Goal: Transaction & Acquisition: Obtain resource

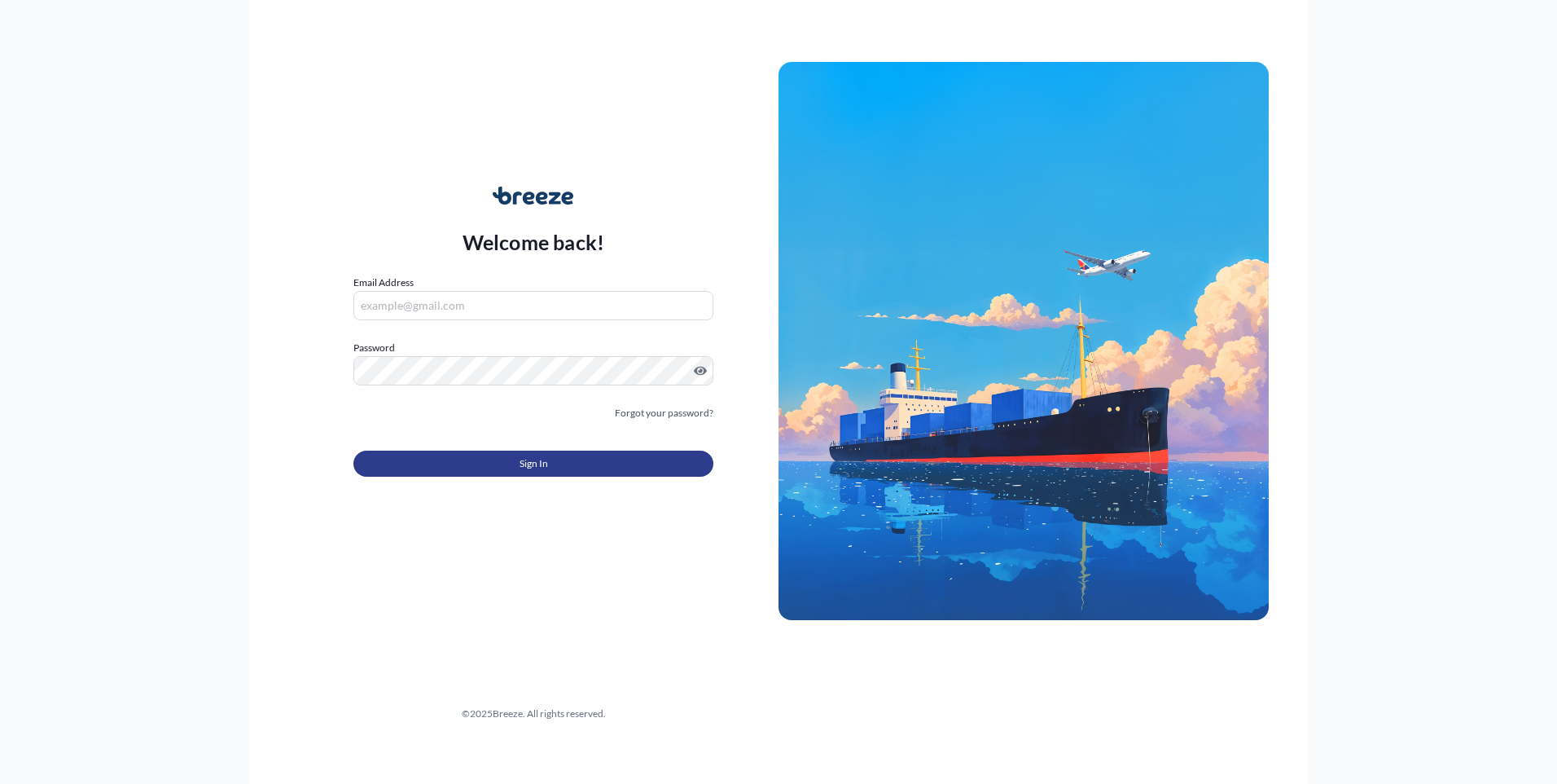
type input "[EMAIL_ADDRESS][DOMAIN_NAME]"
click at [548, 470] on button "Sign In" at bounding box center [534, 463] width 360 height 26
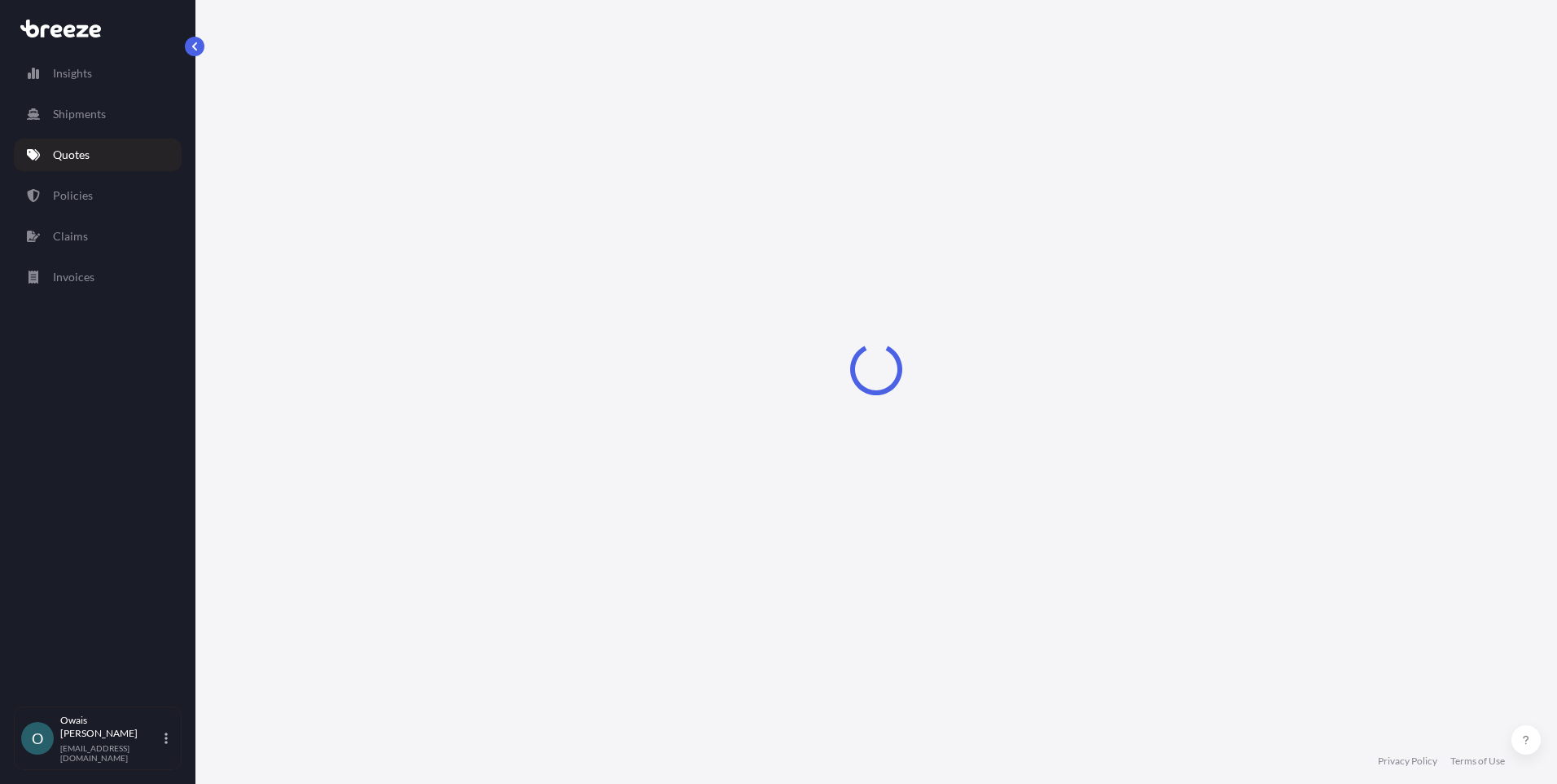
click at [95, 161] on link "Quotes" at bounding box center [97, 155] width 168 height 33
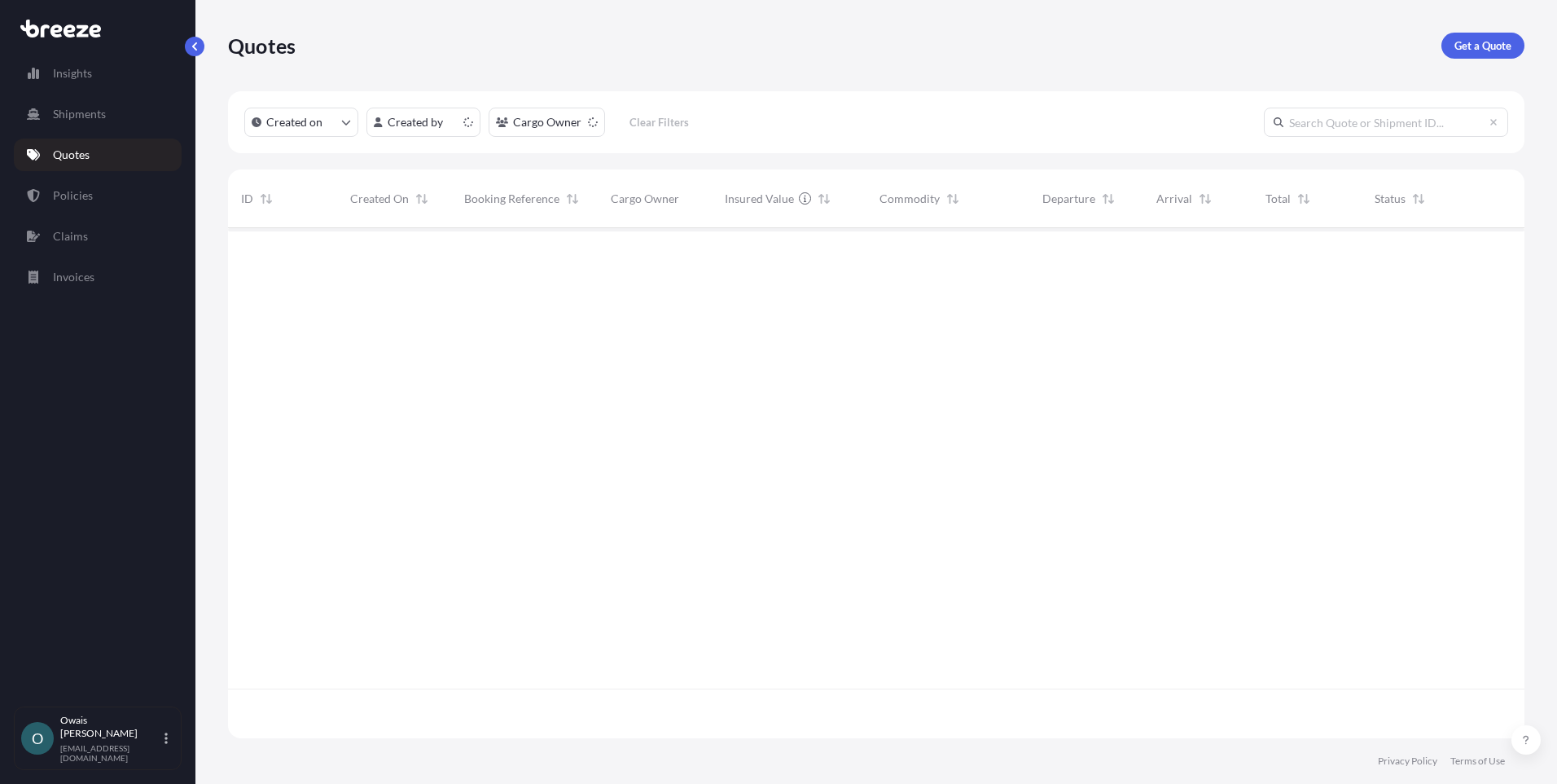
scroll to position [507, 1285]
click at [1464, 39] on p "Get a Quote" at bounding box center [1483, 46] width 57 height 17
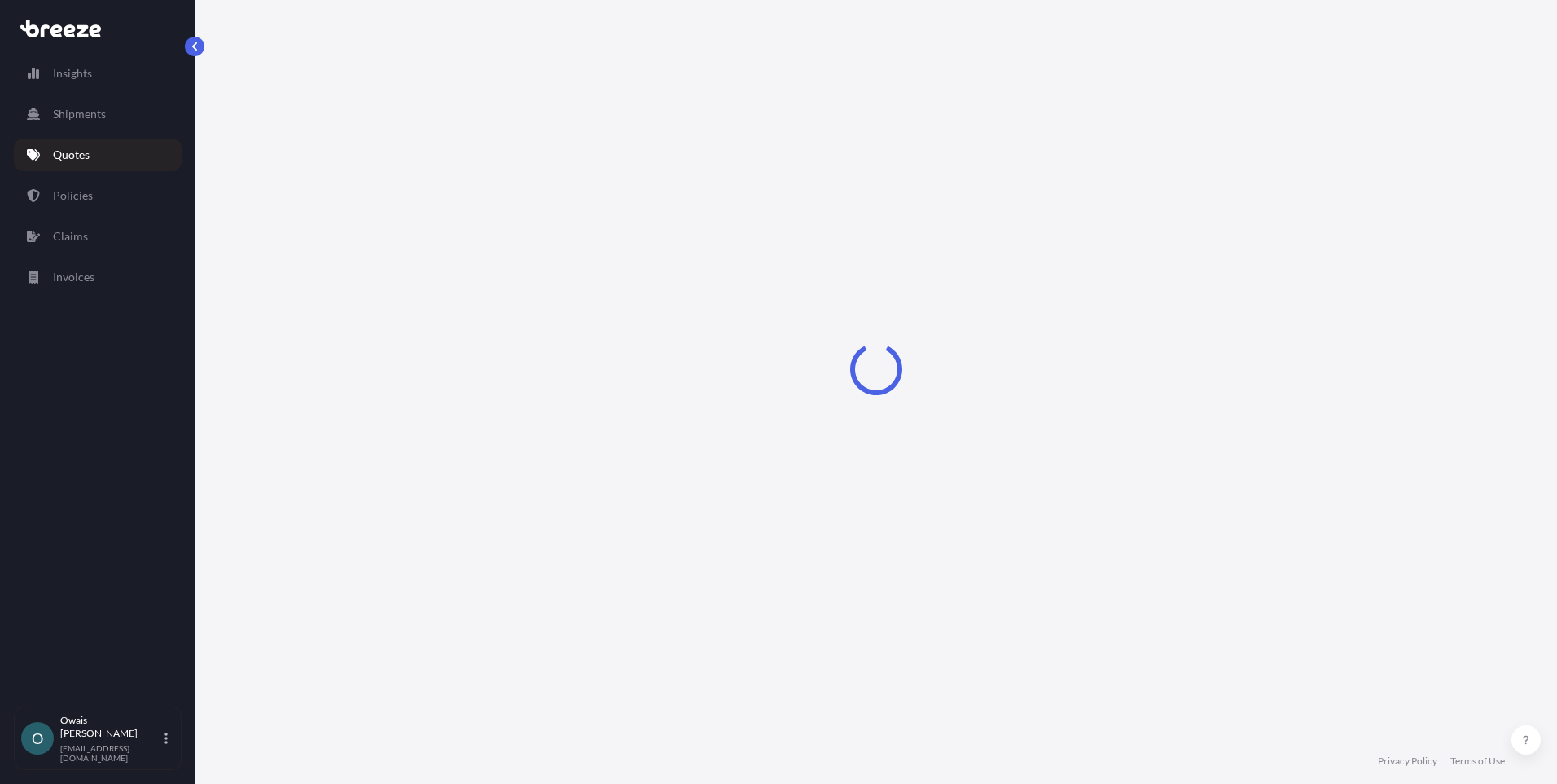
select select "Air"
select select "1"
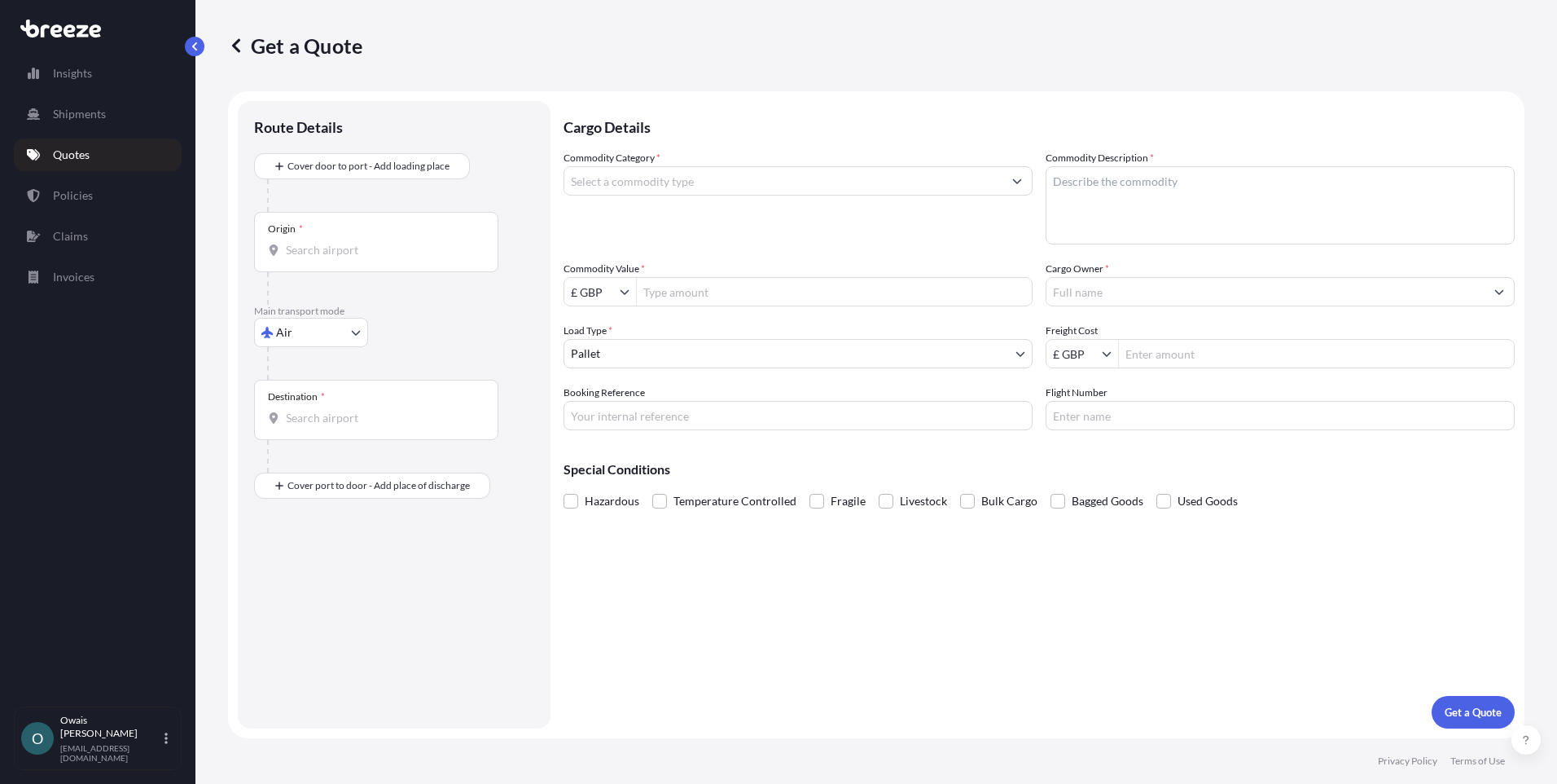
click at [326, 335] on body "Insights Shipments Quotes Policies Claims Invoices O [PERSON_NAME] [EMAIL_ADDRE…" at bounding box center [778, 392] width 1557 height 784
click at [325, 434] on div "Road" at bounding box center [311, 434] width 101 height 29
select select "Road"
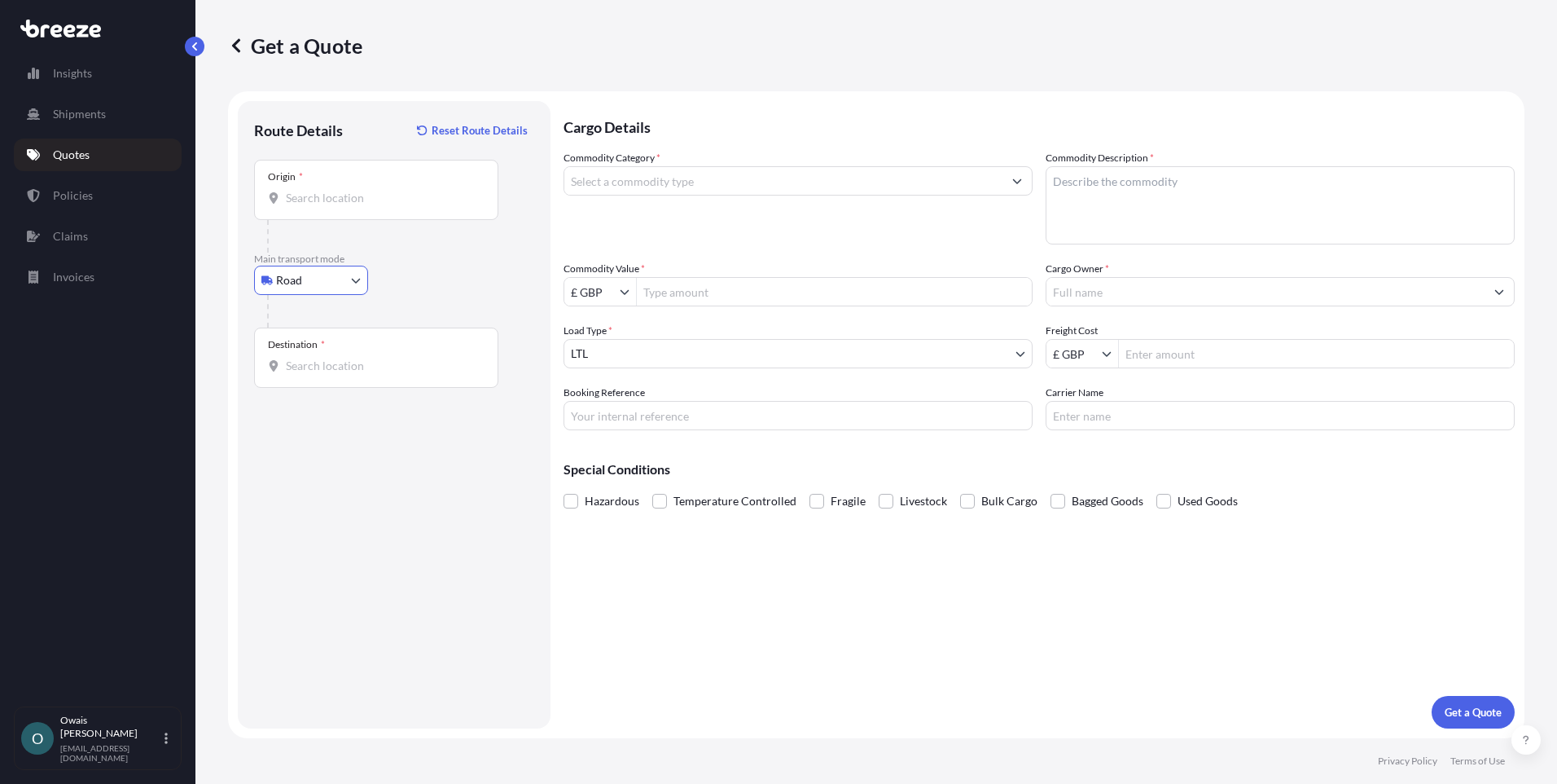
click at [635, 176] on input "Commodity Category *" at bounding box center [784, 181] width 438 height 29
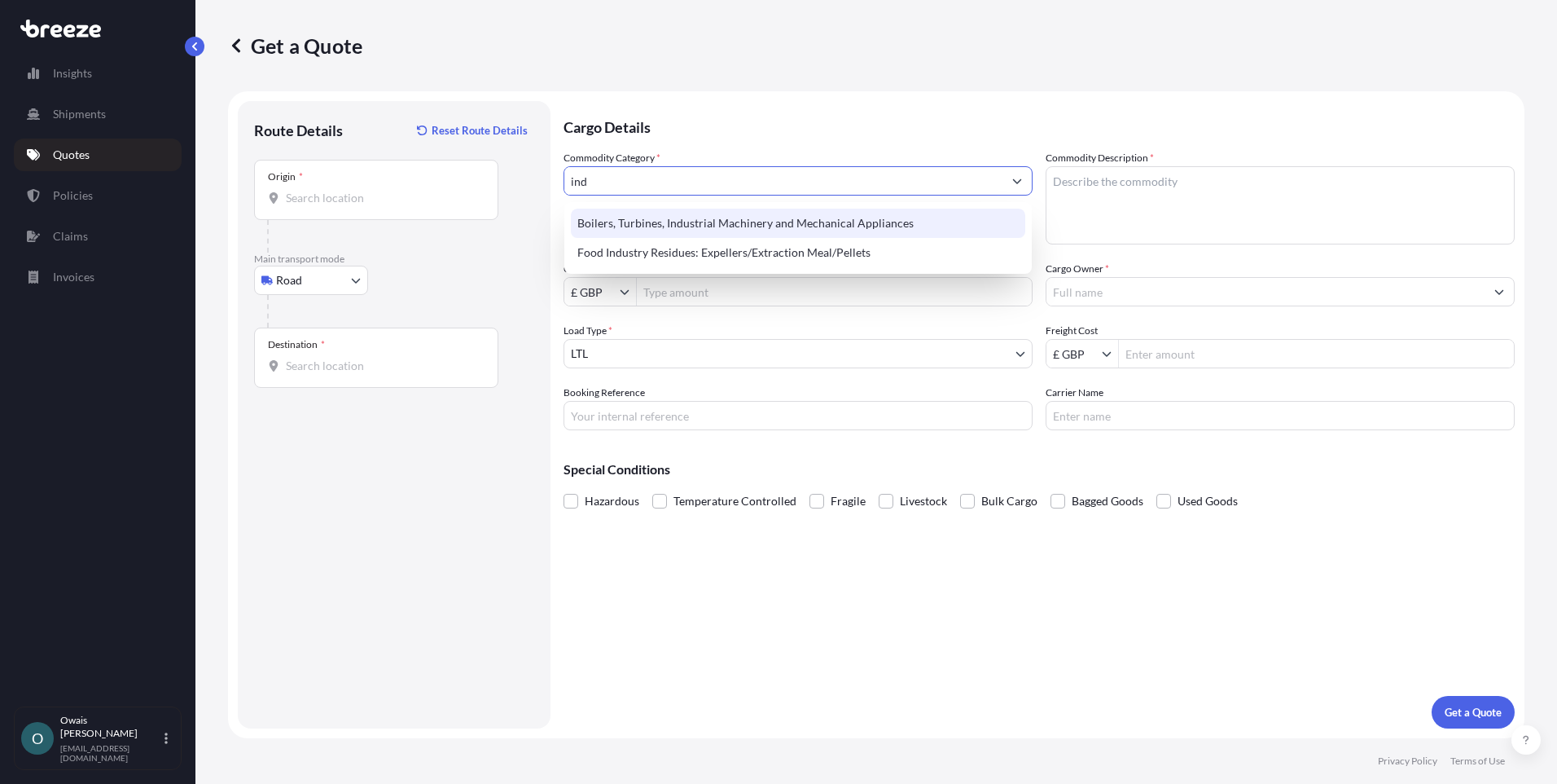
click at [691, 218] on div "Boilers, Turbines, Industrial Machinery and Mechanical Appliances" at bounding box center [799, 223] width 455 height 29
type input "Boilers, Turbines, Industrial Machinery and Mechanical Appliances"
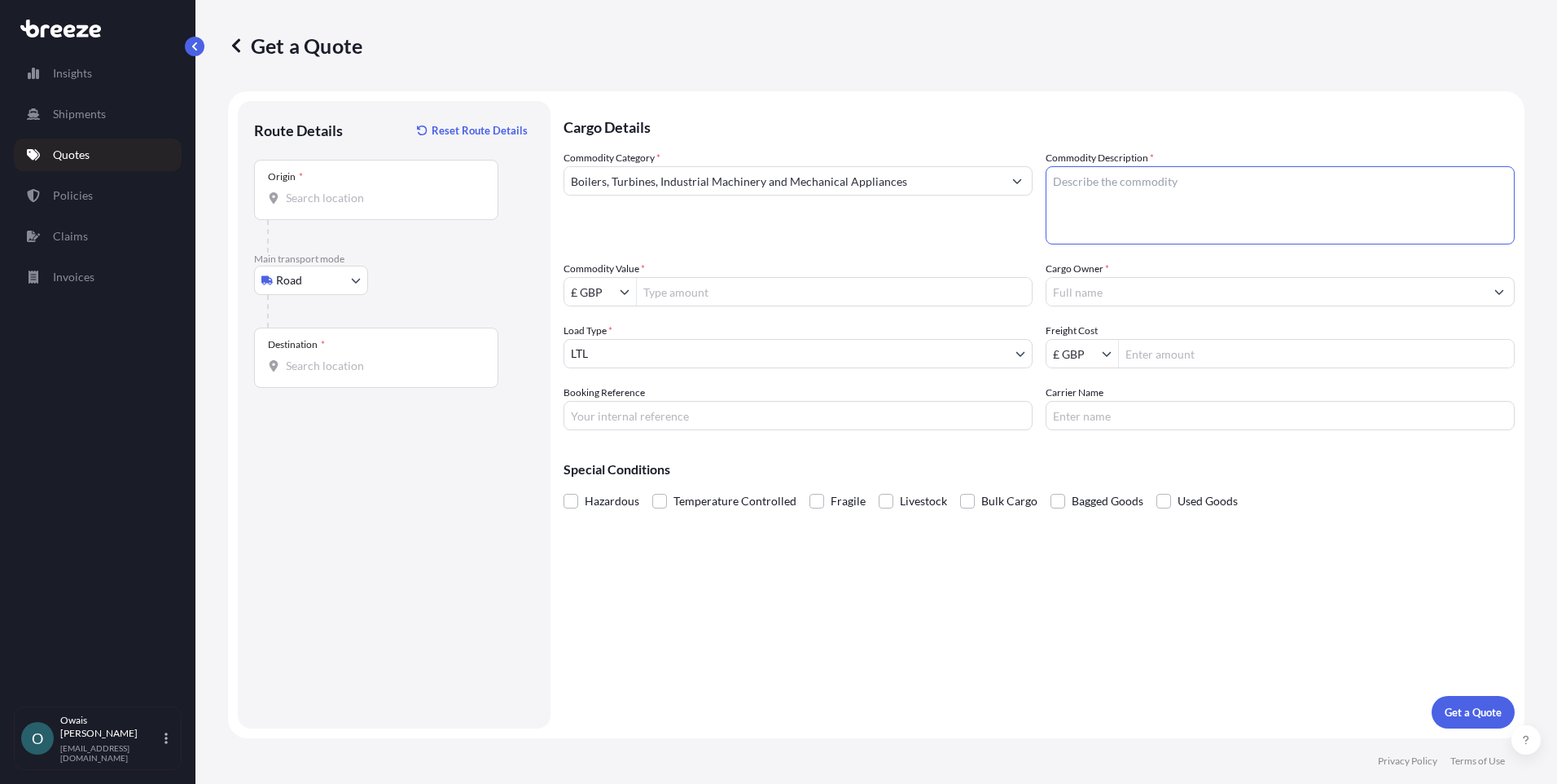
click at [1234, 206] on textarea "Commodity Description *" at bounding box center [1281, 204] width 469 height 78
paste textarea "Industrial Equipments"
type textarea "Industrial Equipments"
click at [709, 288] on input "Commodity Value *" at bounding box center [834, 292] width 395 height 29
type input "763.78"
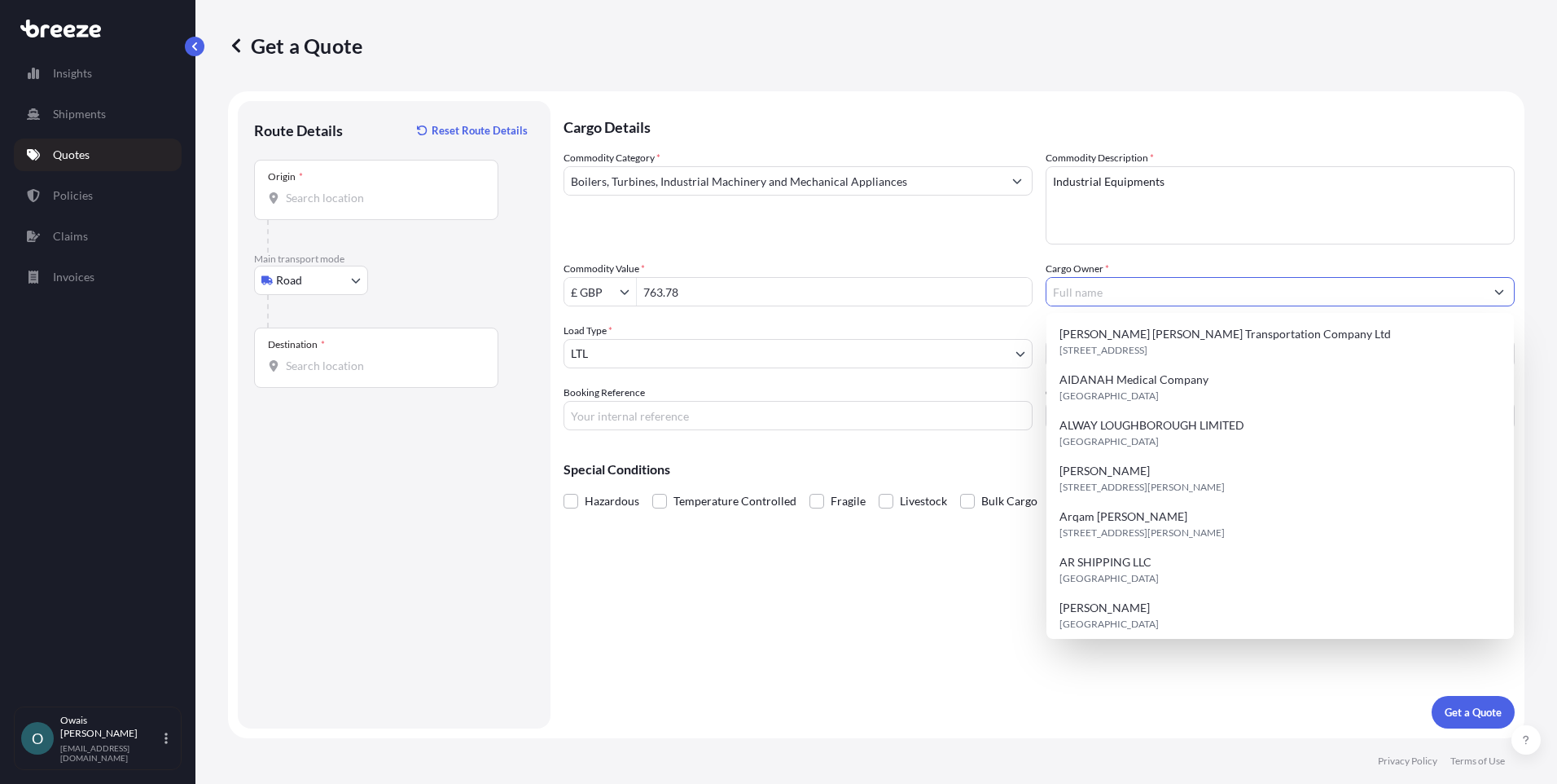
click at [1120, 293] on input "Cargo Owner *" at bounding box center [1265, 292] width 438 height 29
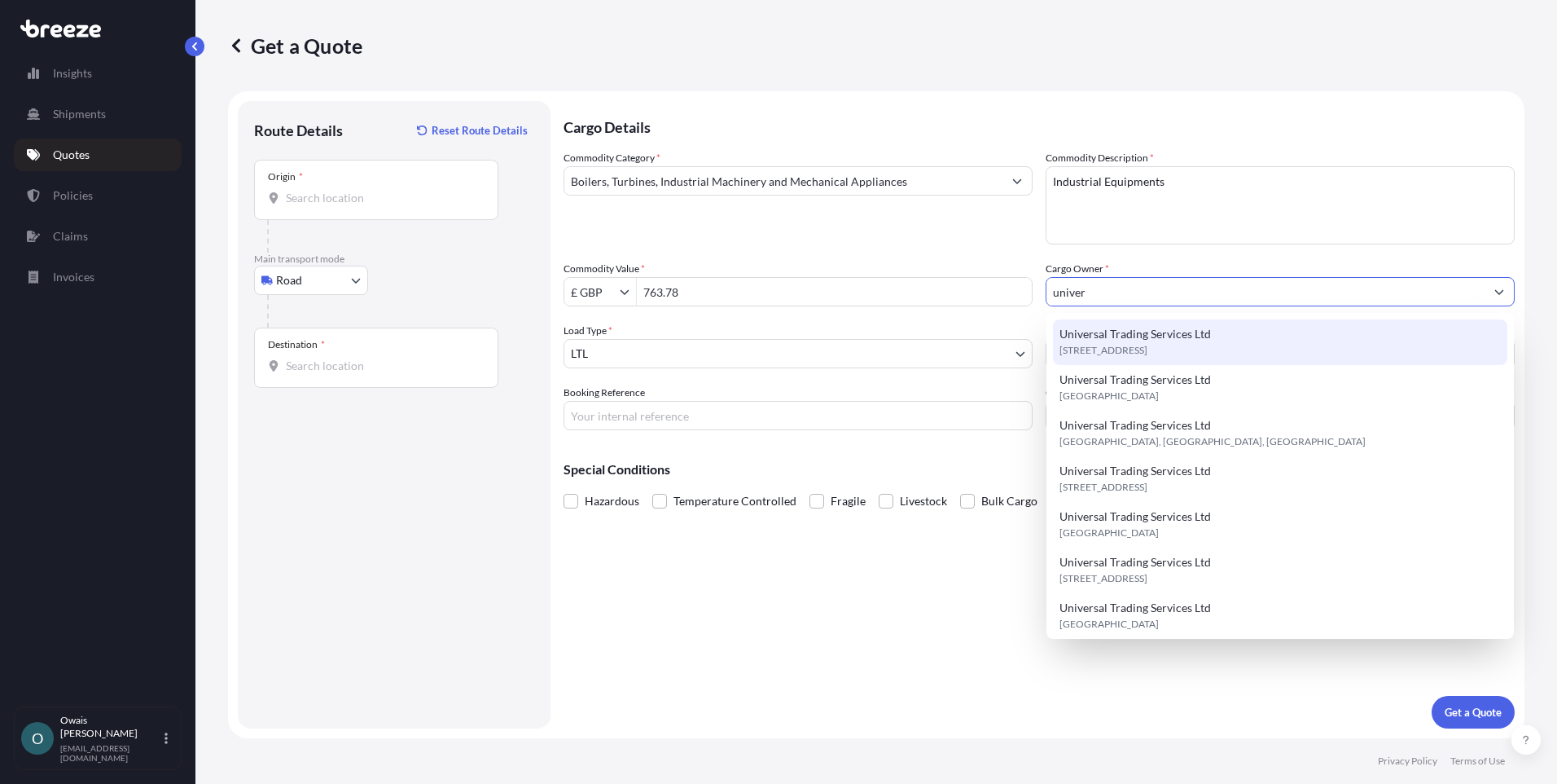
click at [1129, 330] on span "Universal Trading Services Ltd" at bounding box center [1135, 334] width 151 height 17
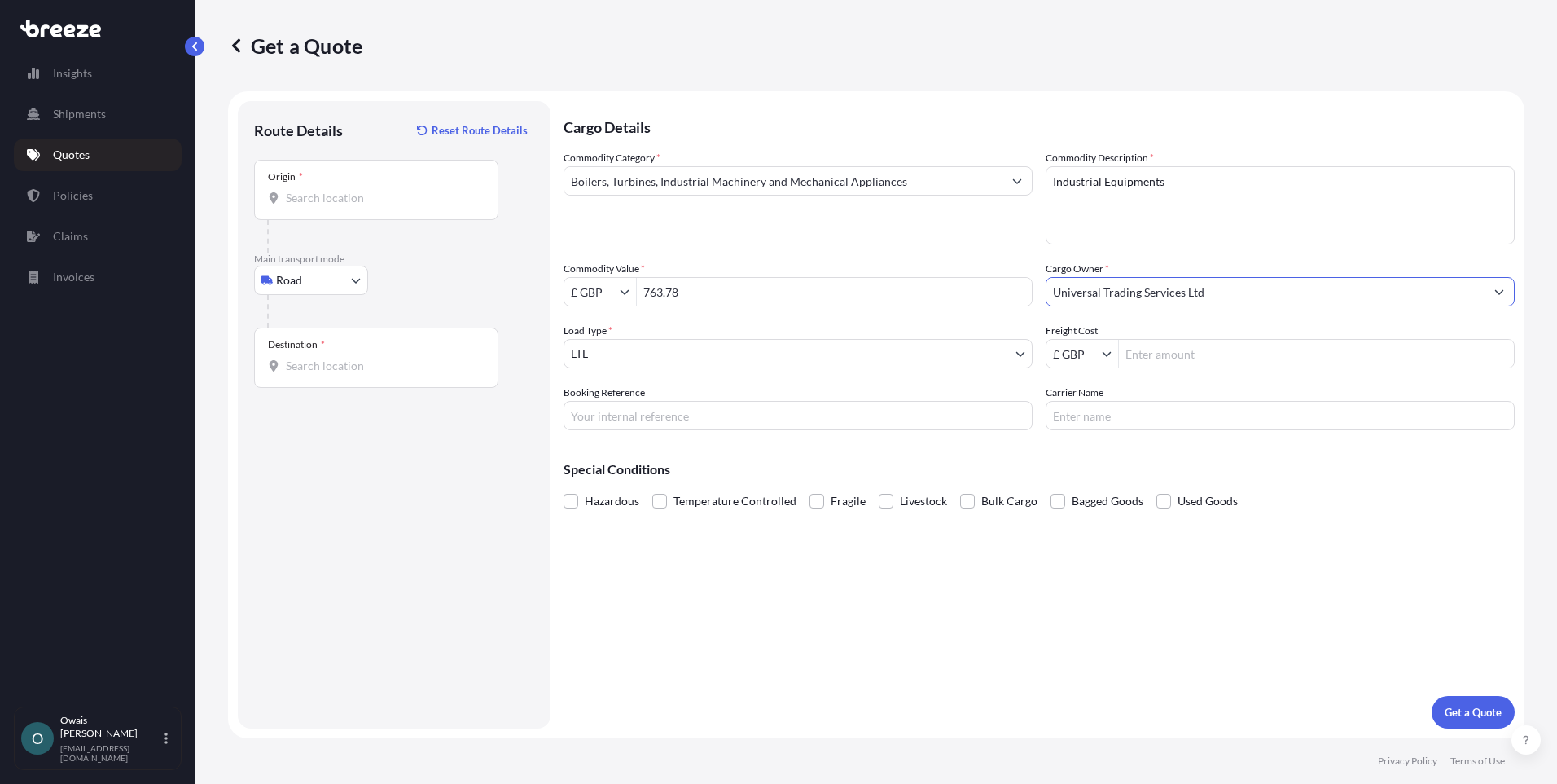
type input "Universal Trading Services Ltd"
click at [1219, 348] on input "Freight Cost" at bounding box center [1317, 354] width 395 height 29
click at [1160, 354] on input "Freight Cost" at bounding box center [1317, 354] width 395 height 29
type input "75"
click at [505, 441] on div "Route Details Reset Route Details Place of loading Road Road Rail Origin * Main…" at bounding box center [394, 414] width 281 height 594
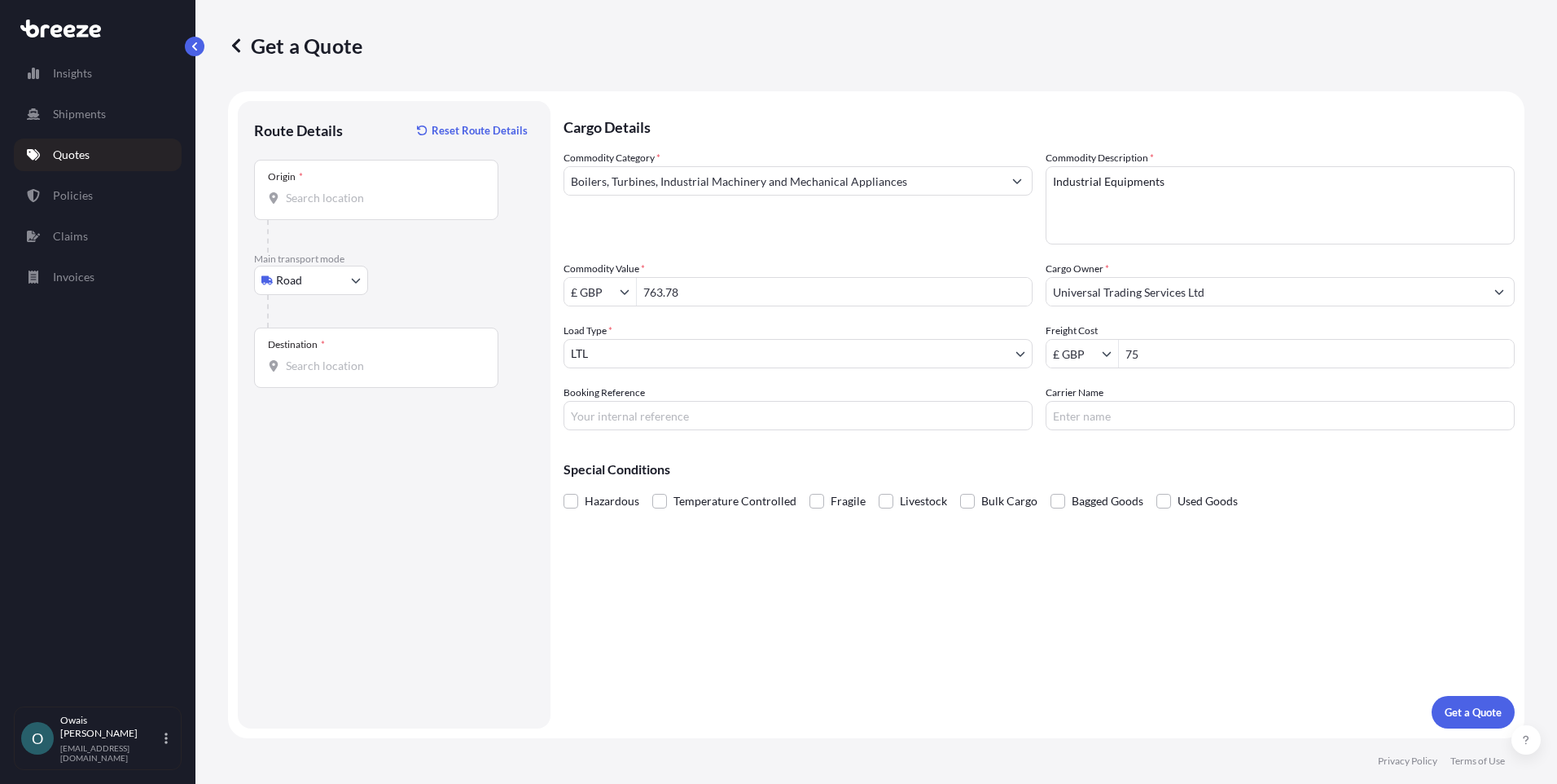
click at [624, 412] on input "Booking Reference" at bounding box center [799, 415] width 469 height 29
paste input "Ticket #412261"
click at [603, 417] on input "Ticket #412261" at bounding box center [799, 415] width 469 height 29
type input "Ticket#412261"
click at [444, 478] on div "Route Details Reset Route Details Place of loading Road Road Rail Origin * Main…" at bounding box center [394, 414] width 281 height 594
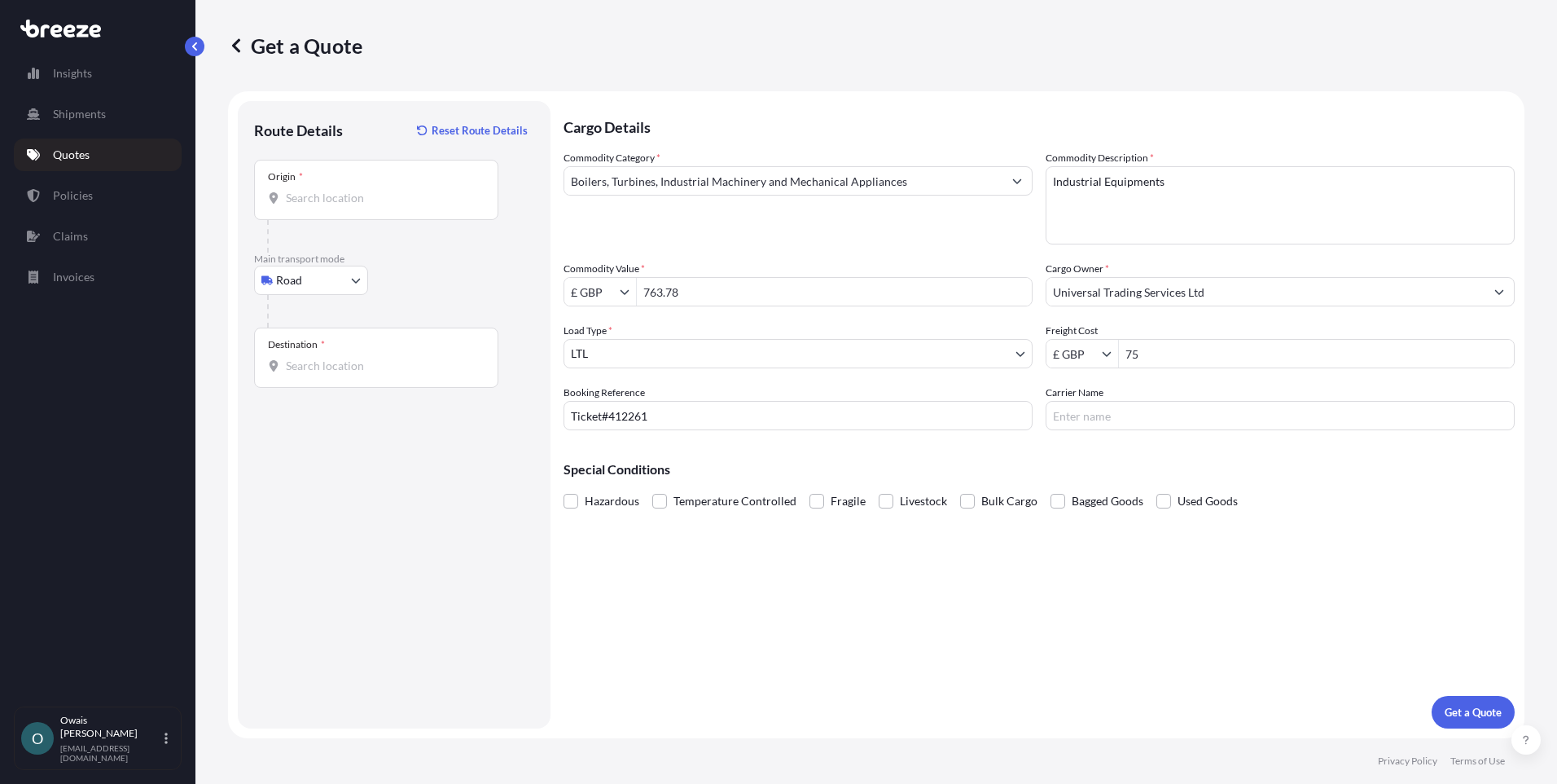
click at [352, 193] on input "Origin *" at bounding box center [382, 198] width 193 height 17
click at [349, 204] on input "Origin * Please select an origin" at bounding box center [382, 198] width 193 height 17
paste input "[GEOGRAPHIC_DATA]"
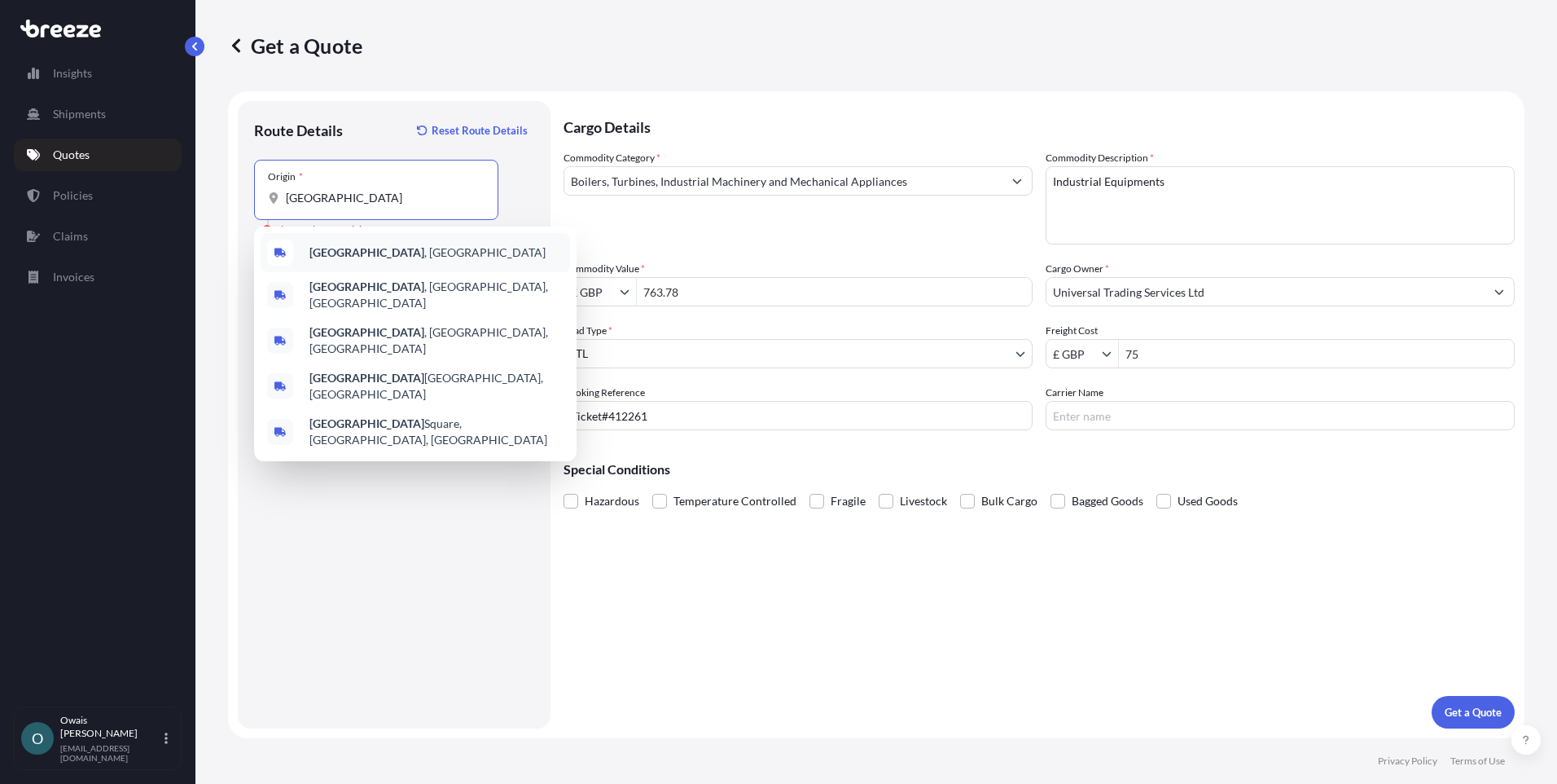
click at [370, 249] on b "[GEOGRAPHIC_DATA]" at bounding box center [367, 251] width 115 height 14
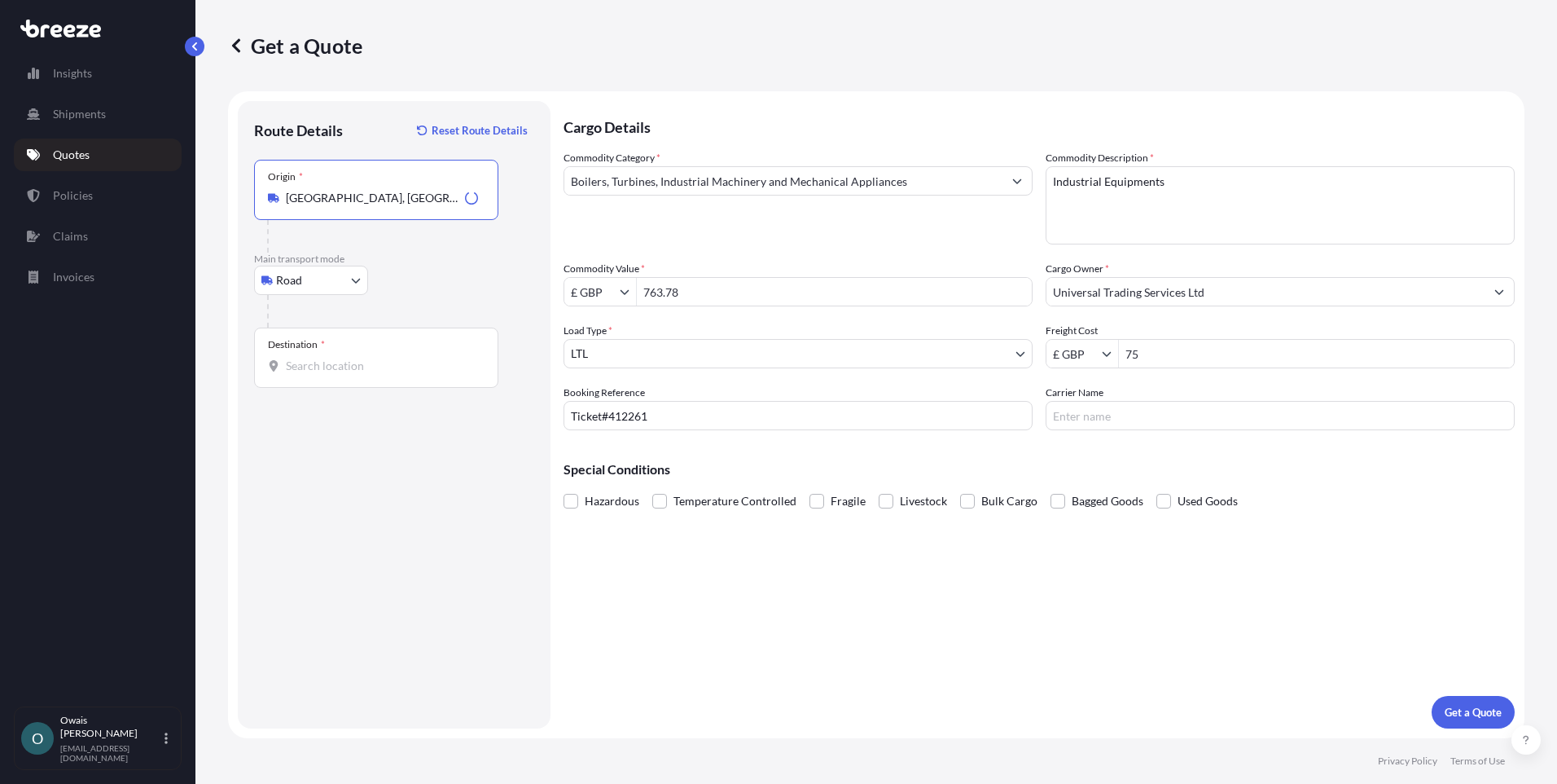
type input "[GEOGRAPHIC_DATA], [GEOGRAPHIC_DATA]"
click at [340, 367] on input "Destination *" at bounding box center [382, 366] width 193 height 17
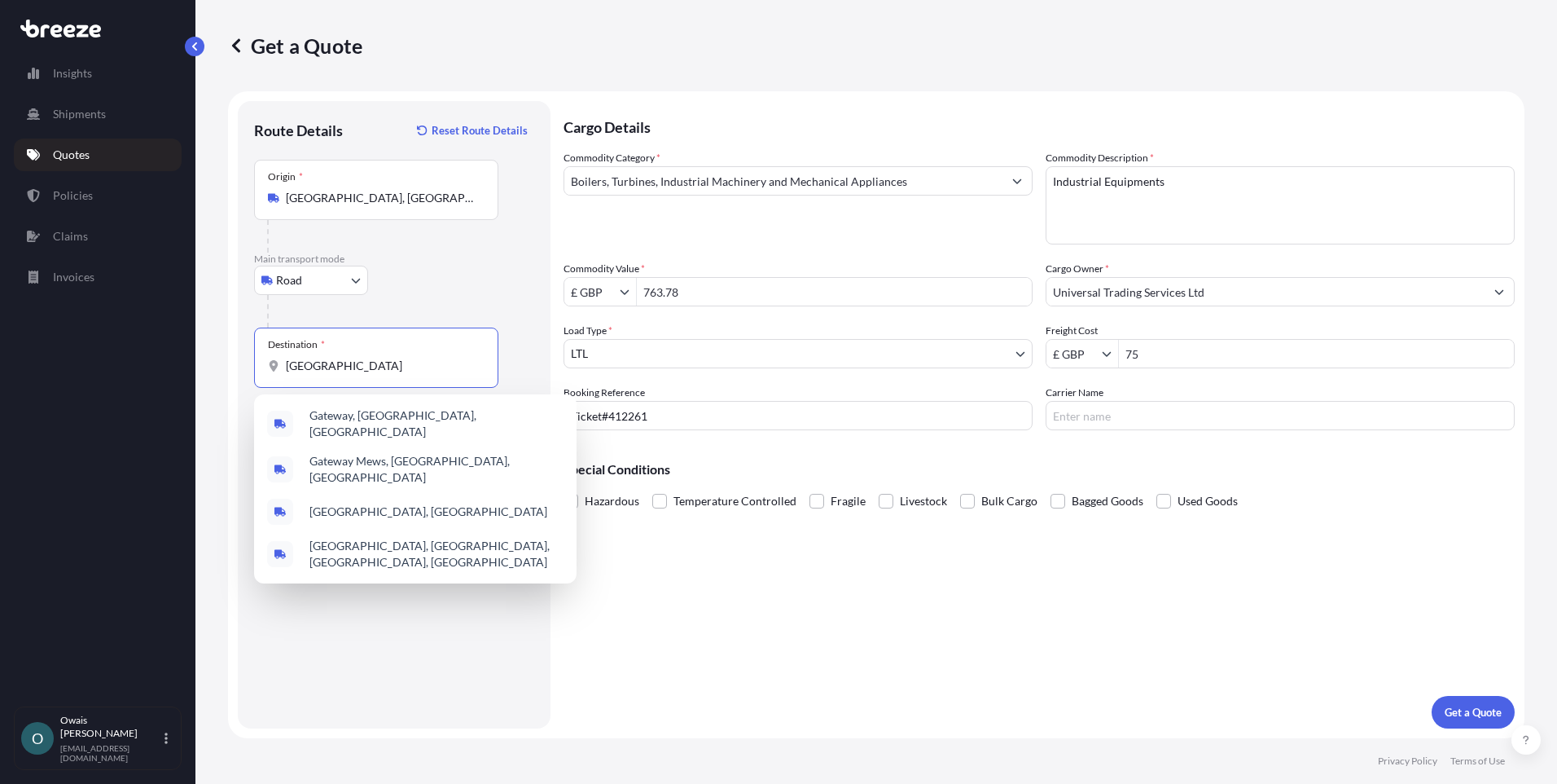
drag, startPoint x: 380, startPoint y: 366, endPoint x: 258, endPoint y: 369, distance: 122.0
click at [258, 369] on div "Destination * [GEOGRAPHIC_DATA]" at bounding box center [376, 358] width 244 height 61
paste input "Staines Rd"
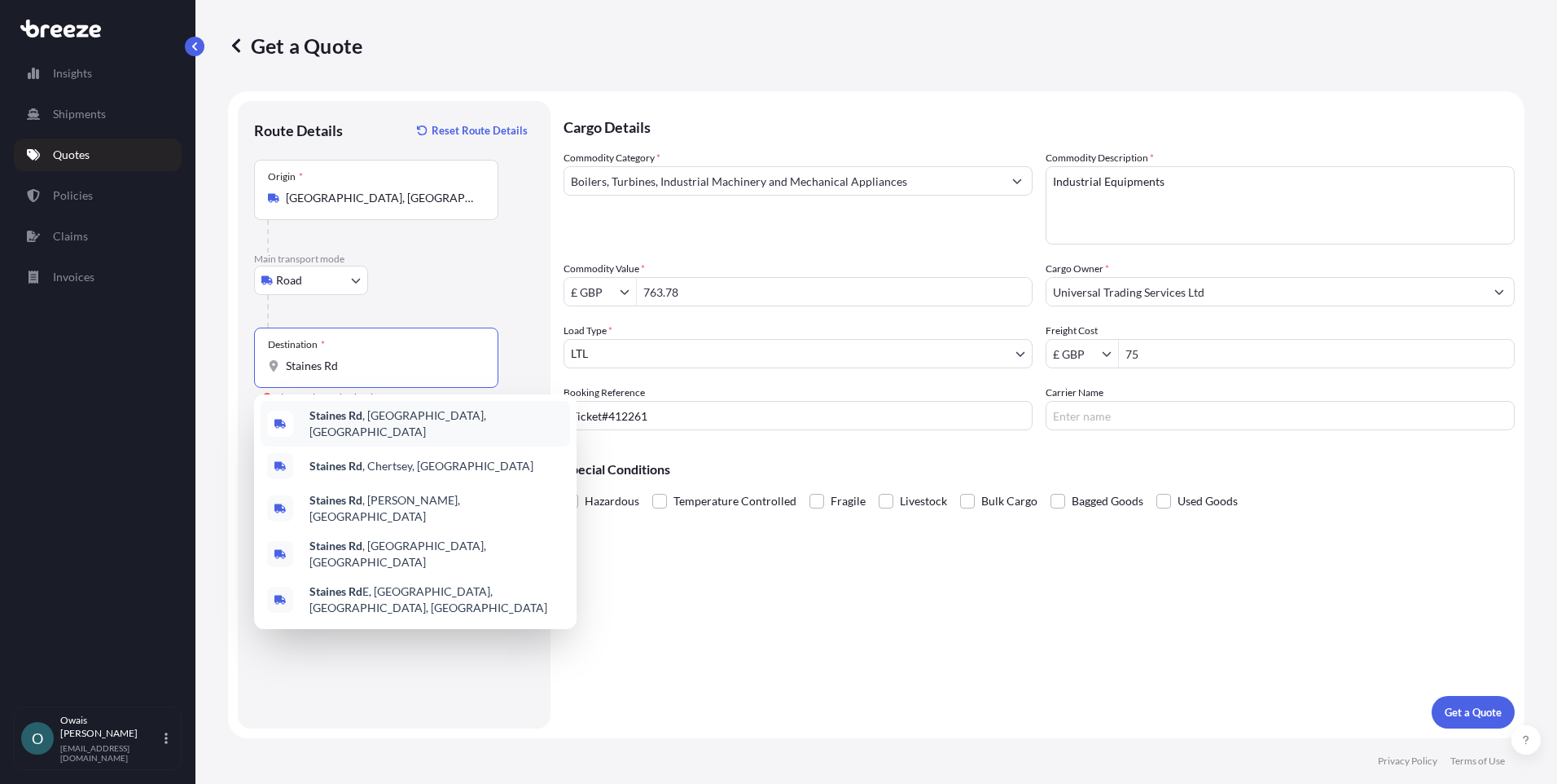
click at [390, 417] on span "Staines Rd , [GEOGRAPHIC_DATA], [GEOGRAPHIC_DATA]" at bounding box center [436, 424] width 254 height 33
type input "Staines Rd, [GEOGRAPHIC_DATA], [GEOGRAPHIC_DATA]"
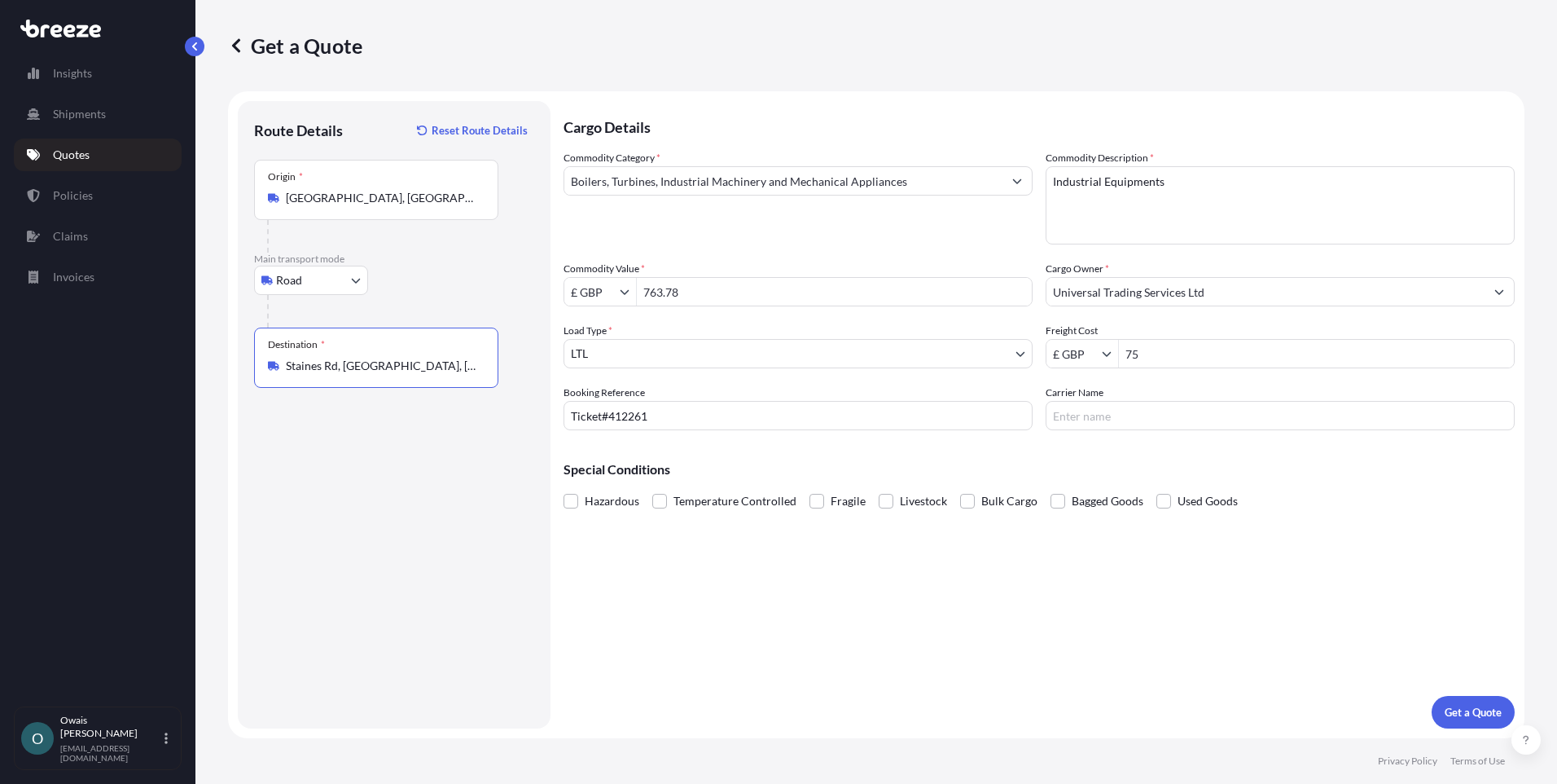
click at [858, 655] on div "Cargo Details Commodity Category * Boilers, Turbines, Industrial Machinery and …" at bounding box center [1040, 414] width 952 height 627
click at [835, 498] on span "Fragile" at bounding box center [848, 501] width 35 height 25
click at [810, 489] on input "Fragile" at bounding box center [810, 489] width 0 height 0
click at [725, 627] on div "Cargo Details Commodity Category * Boilers, Turbines, Industrial Machinery and …" at bounding box center [1040, 414] width 952 height 627
click at [1006, 621] on div "Cargo Details Commodity Category * Boilers, Turbines, Industrial Machinery and …" at bounding box center [1040, 414] width 952 height 627
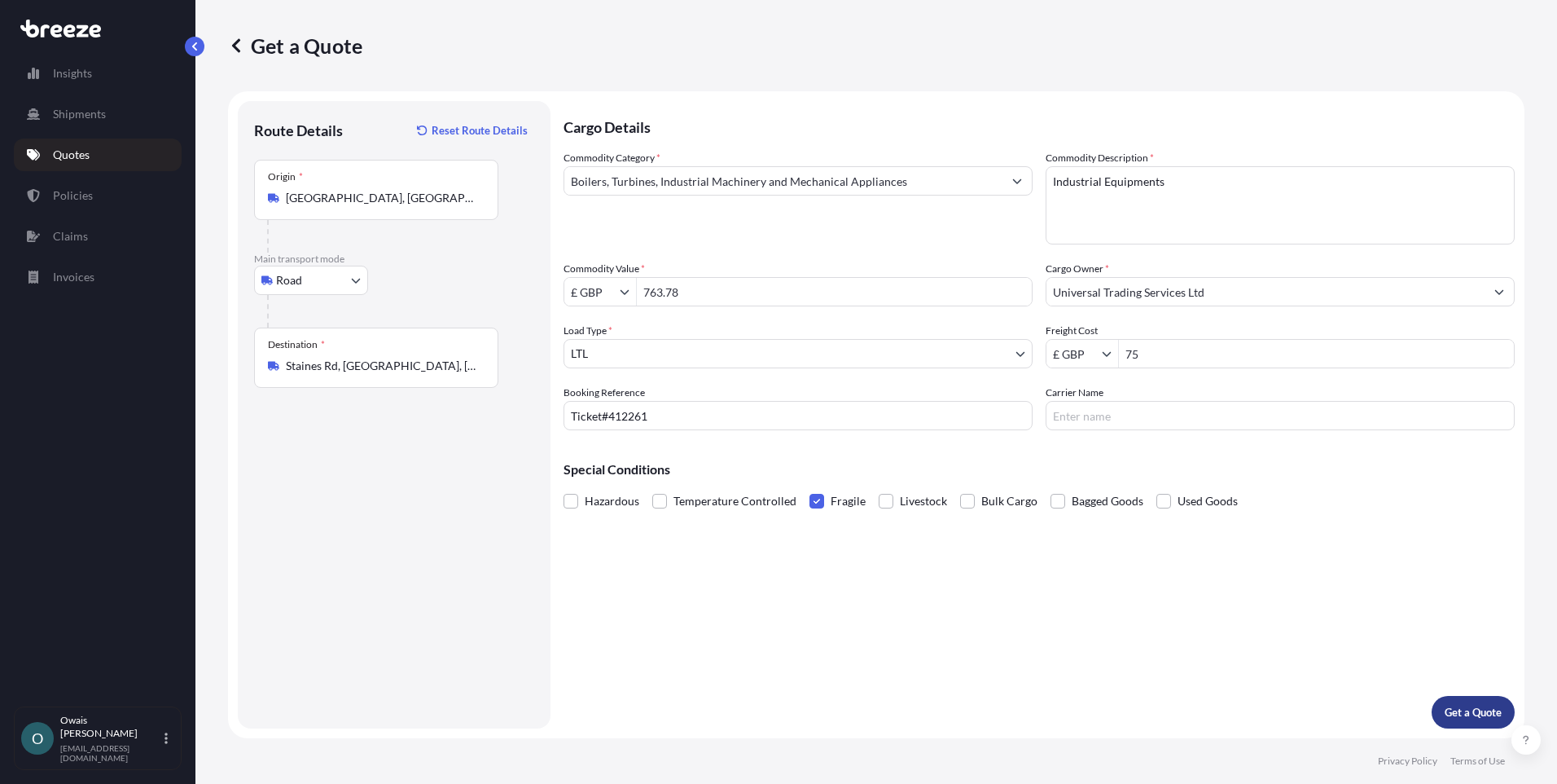
click at [1462, 704] on p "Get a Quote" at bounding box center [1474, 712] width 57 height 17
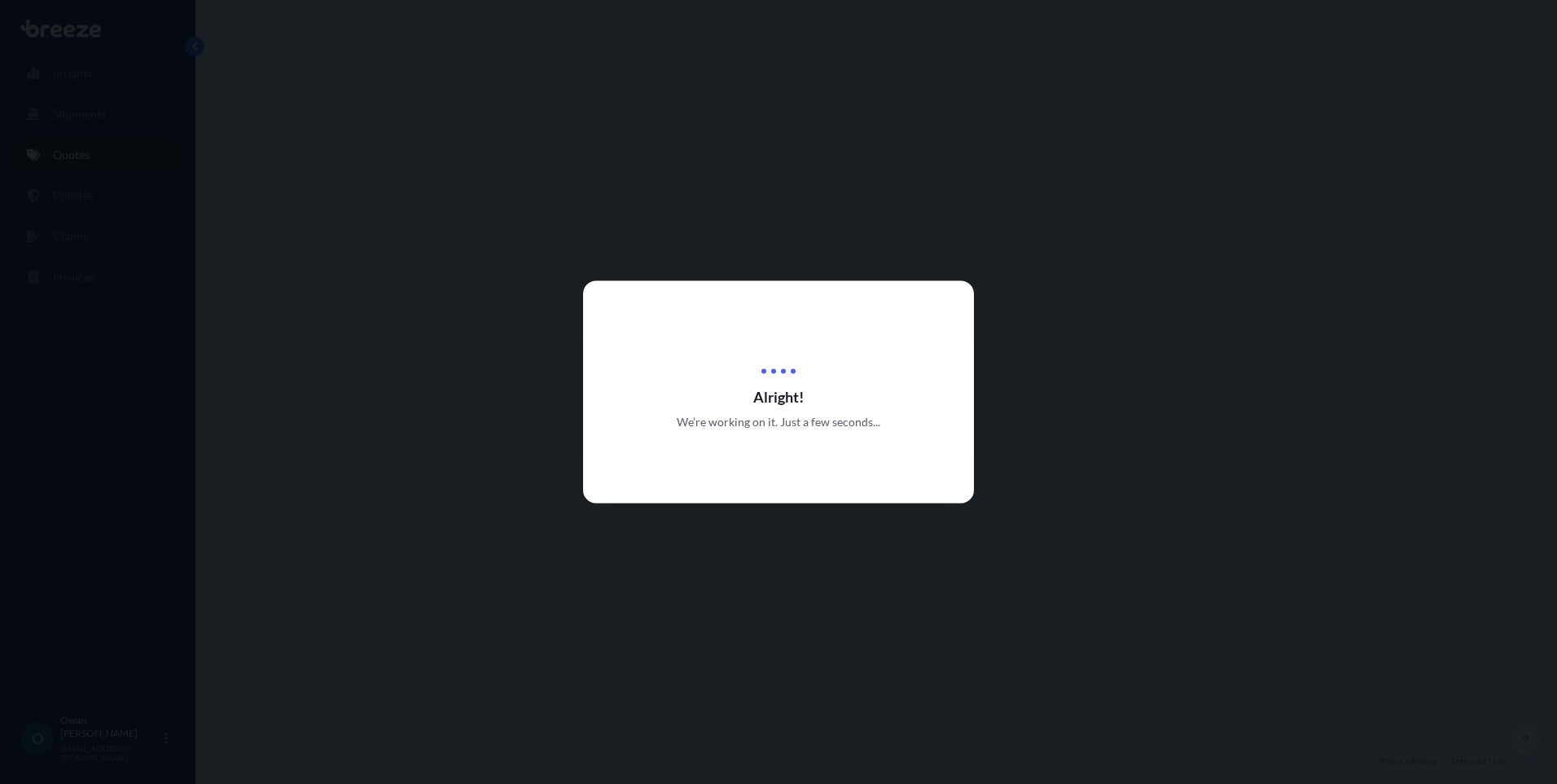
select select "Road"
select select "1"
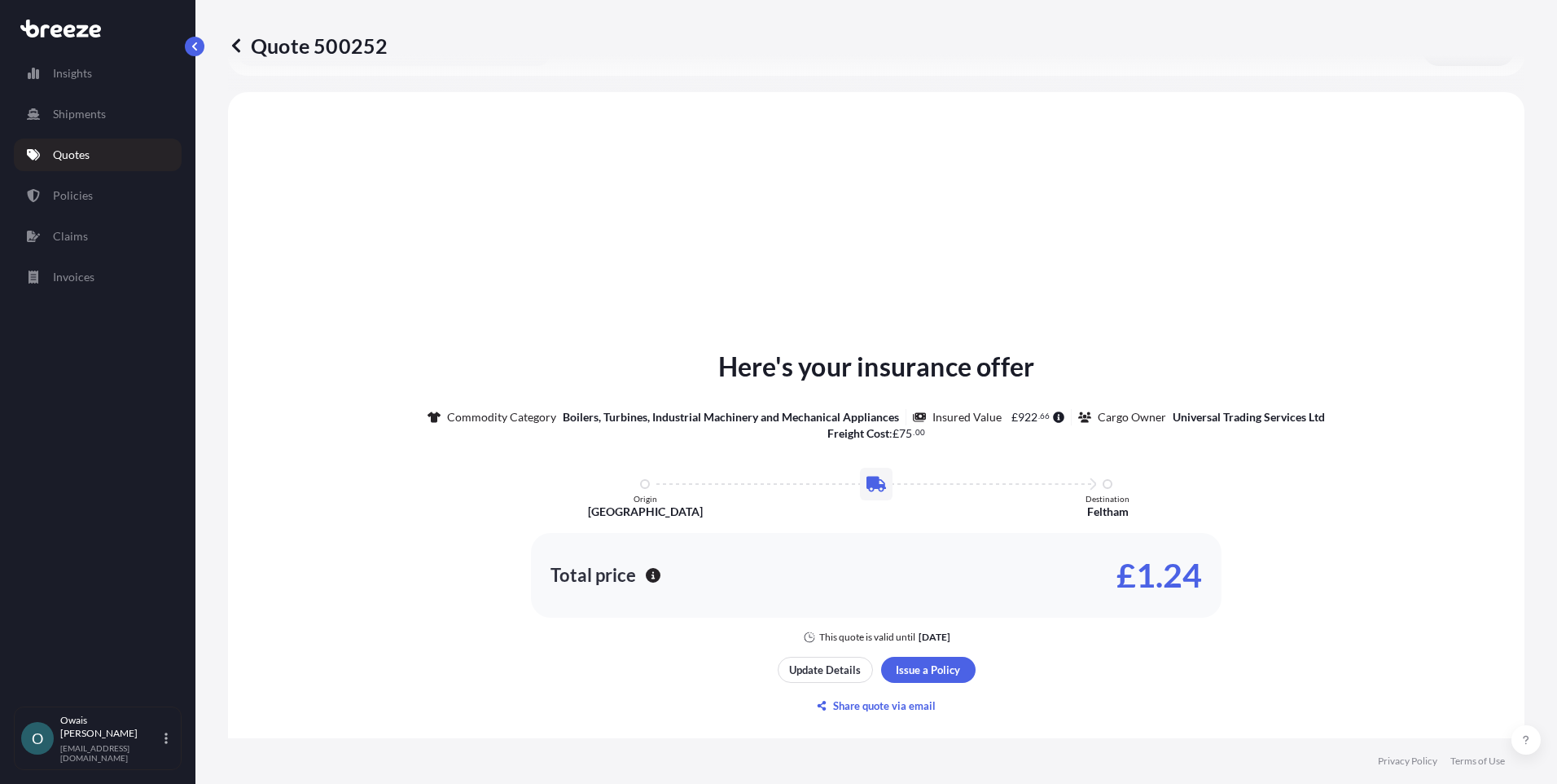
scroll to position [491, 0]
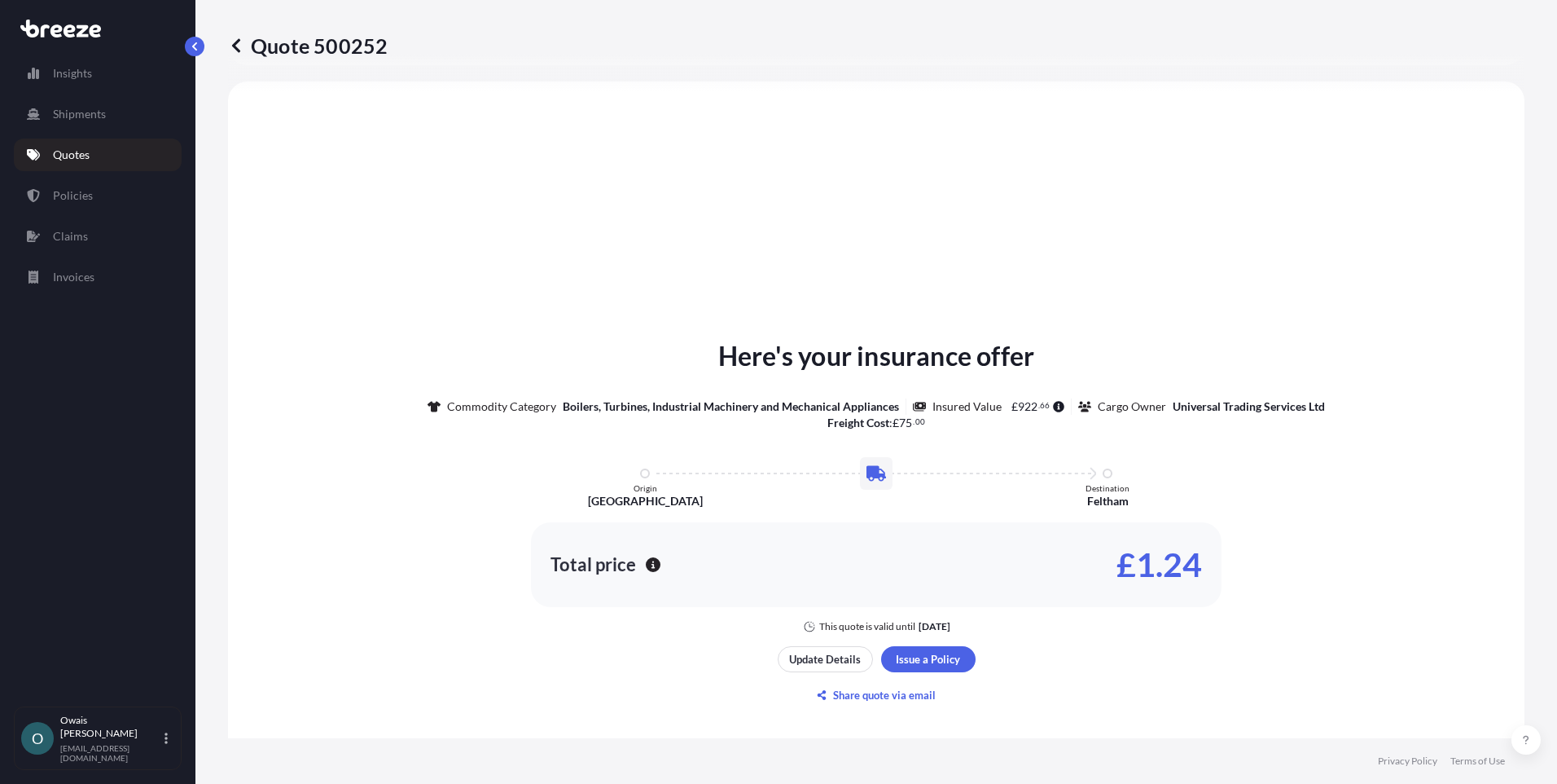
drag, startPoint x: 251, startPoint y: 574, endPoint x: 316, endPoint y: 581, distance: 65.4
click at [251, 574] on div "Here's your insurance offer Commodity Category Boilers, Turbines, Industrial Ma…" at bounding box center [877, 484] width 1251 height 296
